Goal: Transaction & Acquisition: Purchase product/service

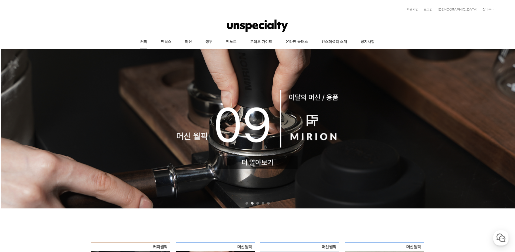
click at [149, 41] on link "커피" at bounding box center [143, 42] width 21 height 14
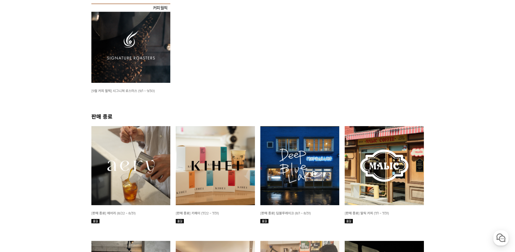
scroll to position [108, 0]
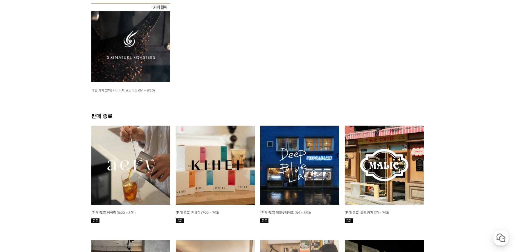
click at [115, 46] on img at bounding box center [130, 42] width 79 height 79
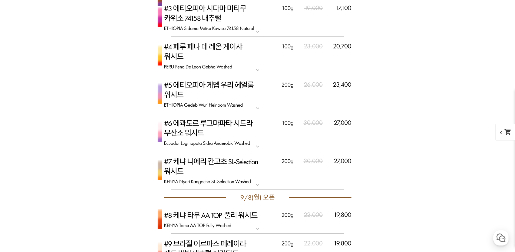
scroll to position [1378, 0]
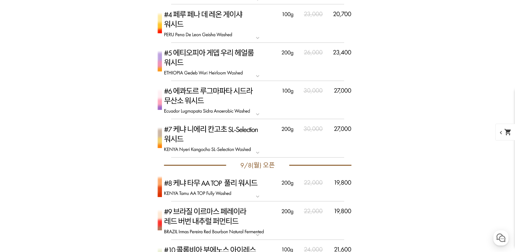
scroll to position [1648, 0]
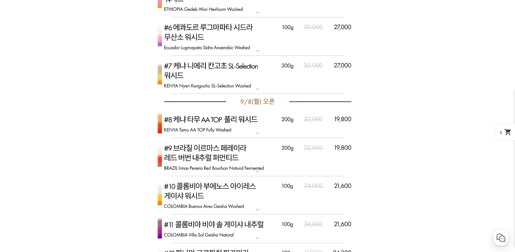
scroll to position [1945, 0]
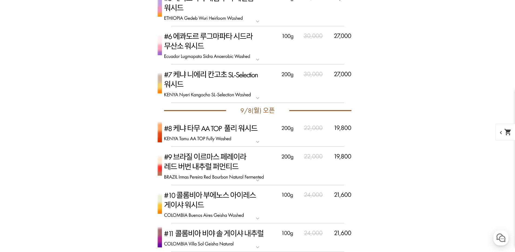
scroll to position [2027, 0]
